Goal: Task Accomplishment & Management: Manage account settings

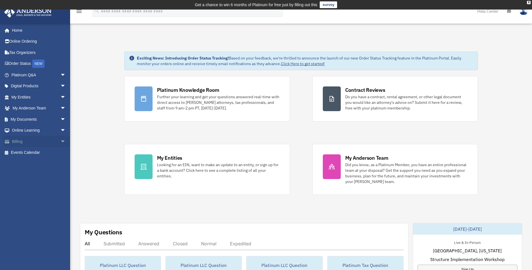
scroll to position [56, 0]
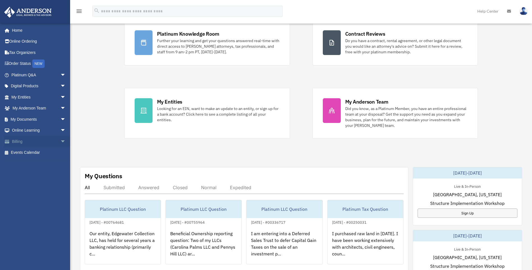
click at [53, 140] on link "Billing arrow_drop_down" at bounding box center [39, 141] width 70 height 11
click at [60, 141] on span "arrow_drop_down" at bounding box center [65, 141] width 11 height 11
click at [44, 150] on link "$ Open Invoices" at bounding box center [41, 152] width 66 height 11
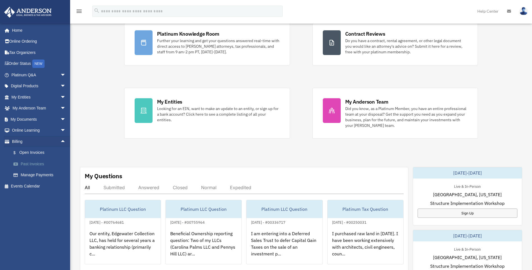
click at [39, 163] on link "Past Invoices" at bounding box center [41, 163] width 66 height 11
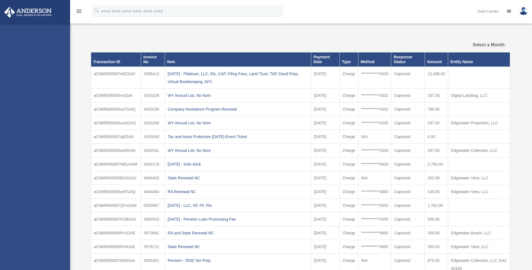
select select
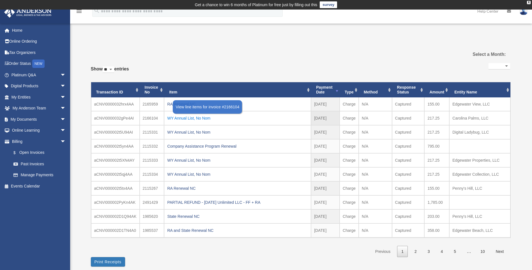
click at [201, 117] on div "WY Annual List, No Nom" at bounding box center [237, 118] width 141 height 8
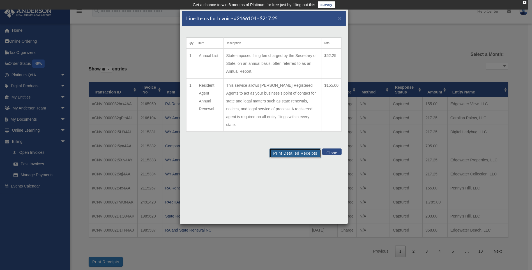
click at [297, 148] on button "Print Detailed Receipts" at bounding box center [294, 153] width 51 height 10
click at [292, 148] on button "Print Detailed Receipts" at bounding box center [294, 153] width 51 height 10
click at [338, 18] on span "×" at bounding box center [340, 18] width 4 height 6
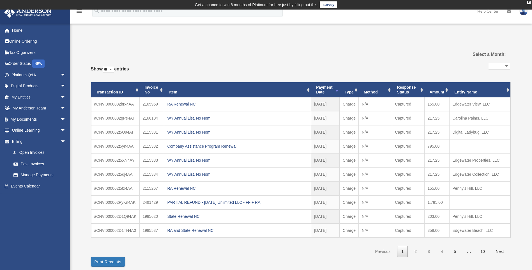
click at [508, 90] on th "Entity Name" at bounding box center [479, 89] width 61 height 15
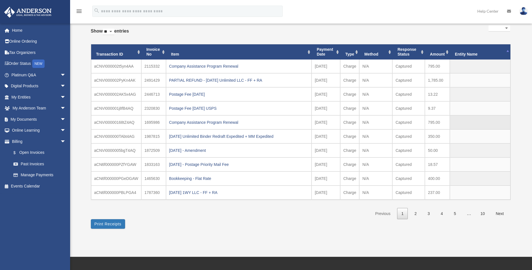
scroll to position [28, 0]
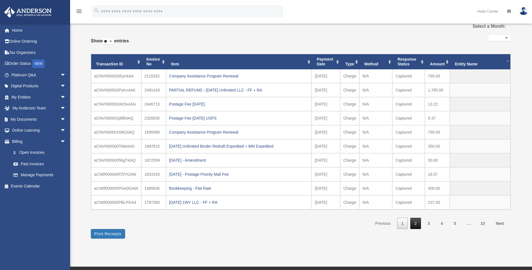
click at [417, 224] on link "2" at bounding box center [415, 222] width 11 height 11
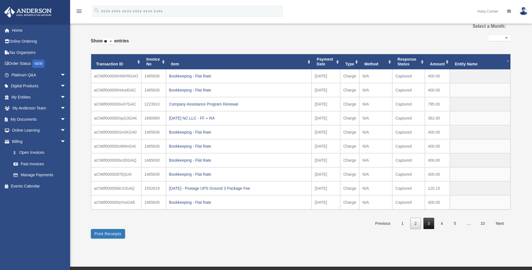
click at [430, 223] on link "3" at bounding box center [428, 222] width 11 height 11
click at [439, 223] on link "4" at bounding box center [441, 222] width 11 height 11
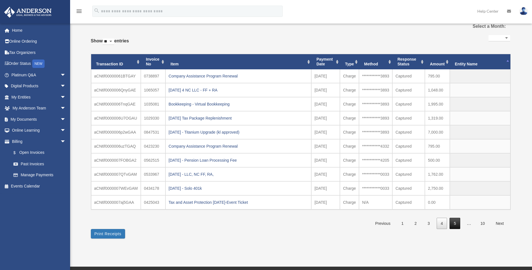
click at [456, 223] on link "5" at bounding box center [454, 222] width 11 height 11
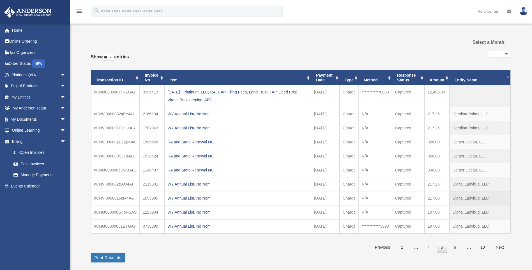
scroll to position [0, 0]
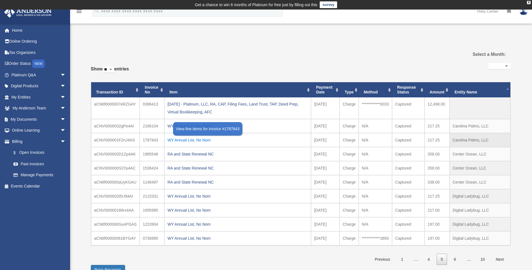
click at [208, 140] on div "WY Annual List, No Nom" at bounding box center [237, 140] width 140 height 8
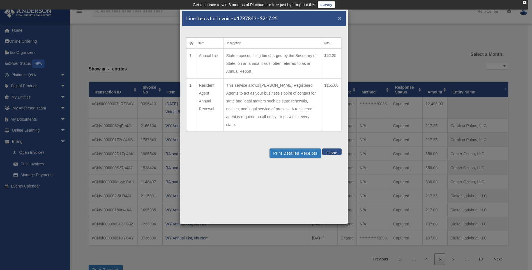
click at [341, 18] on span "×" at bounding box center [340, 18] width 4 height 6
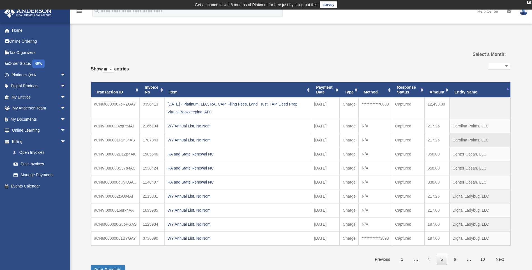
scroll to position [28, 0]
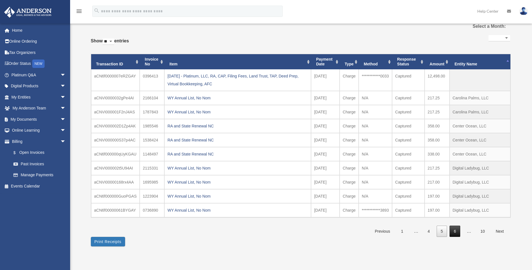
click at [453, 232] on link "6" at bounding box center [454, 230] width 11 height 11
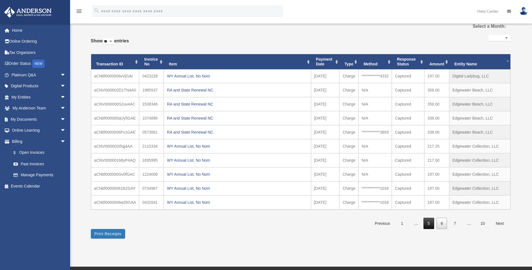
click at [431, 224] on link "5" at bounding box center [428, 222] width 11 height 11
